Goal: Check status

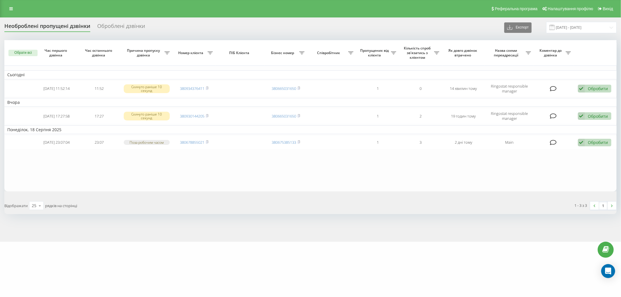
click at [57, 31] on div "Необроблені пропущені дзвінки" at bounding box center [47, 27] width 86 height 9
